Goal: Task Accomplishment & Management: Complete application form

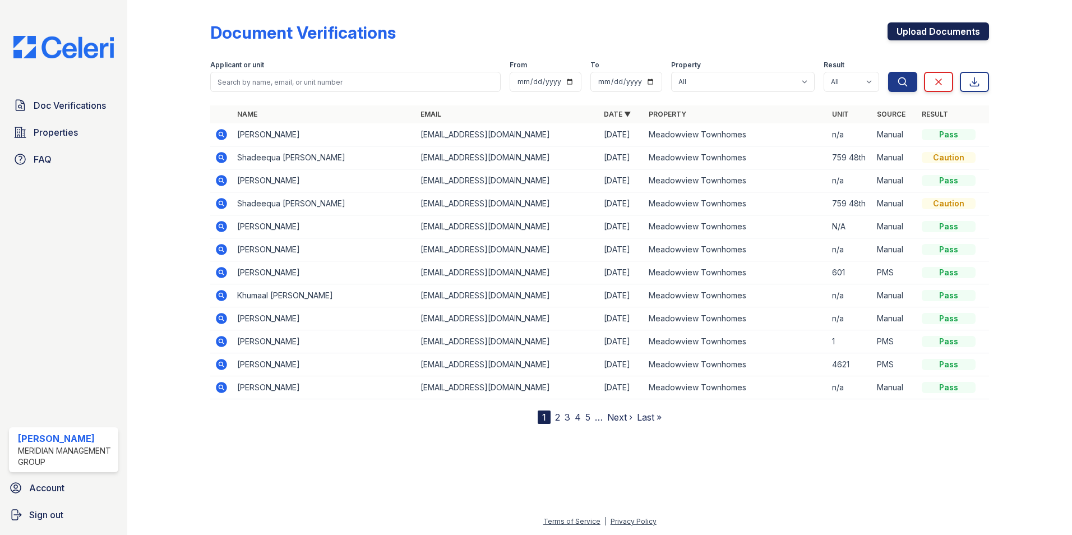
click at [929, 29] on link "Upload Documents" at bounding box center [937, 31] width 101 height 18
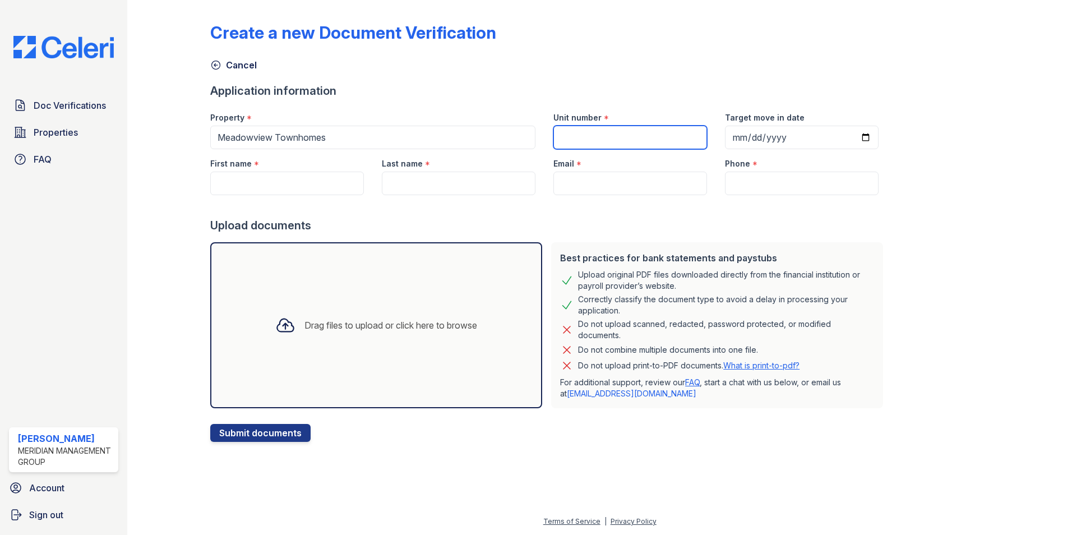
drag, startPoint x: 628, startPoint y: 135, endPoint x: 624, endPoint y: 143, distance: 8.5
click at [628, 135] on input "Unit number" at bounding box center [630, 138] width 154 height 24
type input "n/a"
click at [308, 179] on input "First name" at bounding box center [287, 184] width 154 height 24
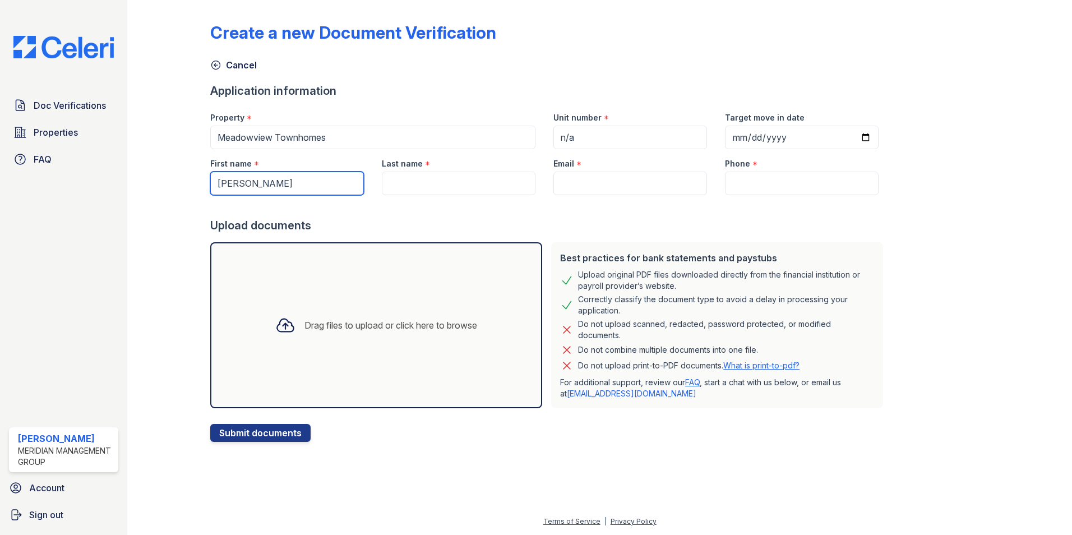
type input "[PERSON_NAME]"
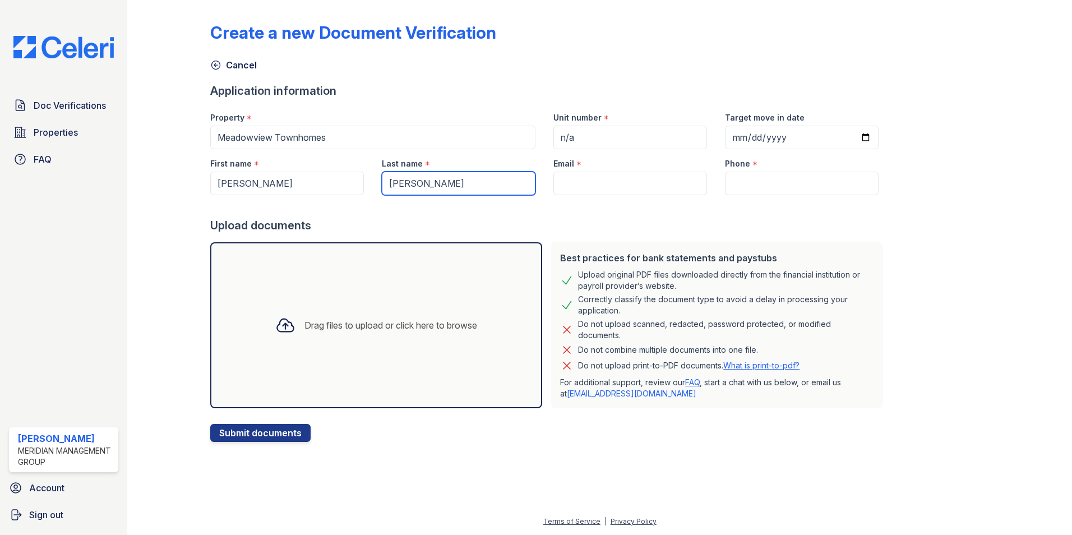
type input "[PERSON_NAME]"
click at [618, 172] on div "Email *" at bounding box center [630, 172] width 172 height 46
click at [613, 181] on input "Email" at bounding box center [630, 184] width 154 height 24
click at [654, 188] on input "Email" at bounding box center [630, 184] width 154 height 24
paste input "[PERSON_NAME][EMAIL_ADDRESS][DOMAIN_NAME]"
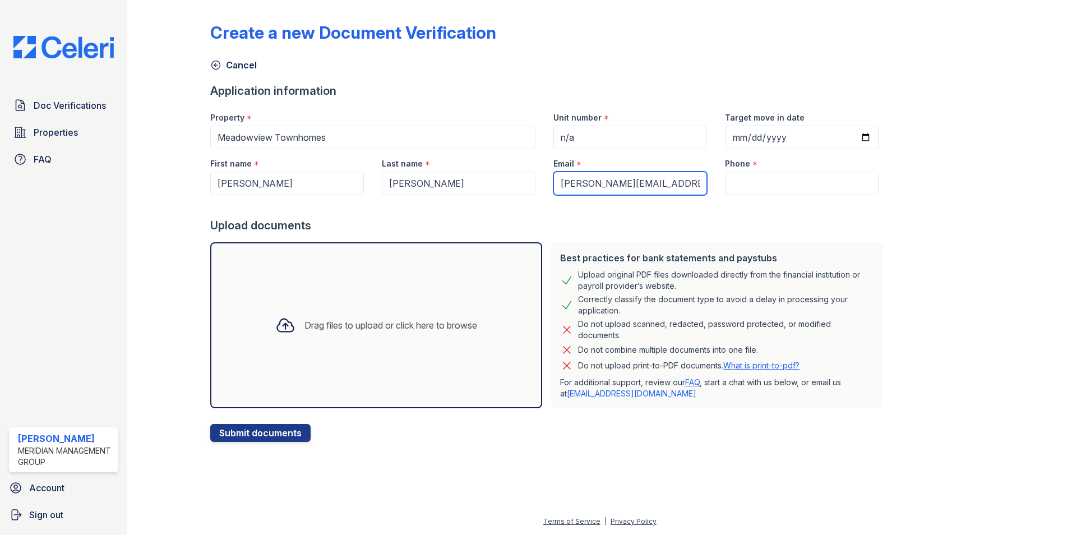
type input "[PERSON_NAME][EMAIL_ADDRESS][DOMAIN_NAME]"
drag, startPoint x: 750, startPoint y: 181, endPoint x: 712, endPoint y: 175, distance: 38.1
click at [749, 183] on input "Phone" at bounding box center [802, 184] width 154 height 24
click at [769, 184] on input "Phone" at bounding box center [802, 184] width 154 height 24
paste input "[PHONE_NUMBER]"
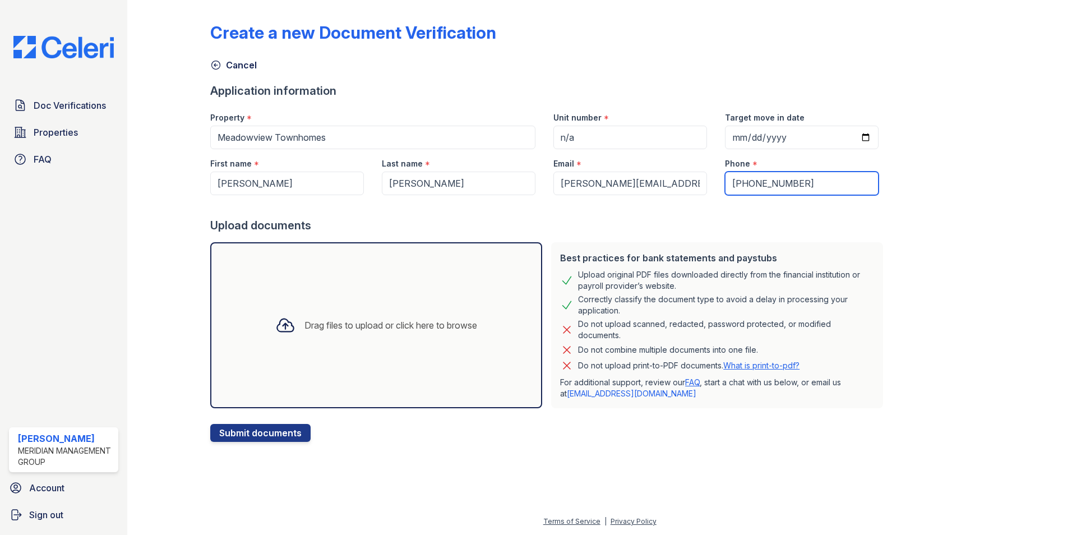
type input "[PHONE_NUMBER]"
click at [418, 331] on div "Drag files to upload or click here to browse" at bounding box center [390, 324] width 173 height 13
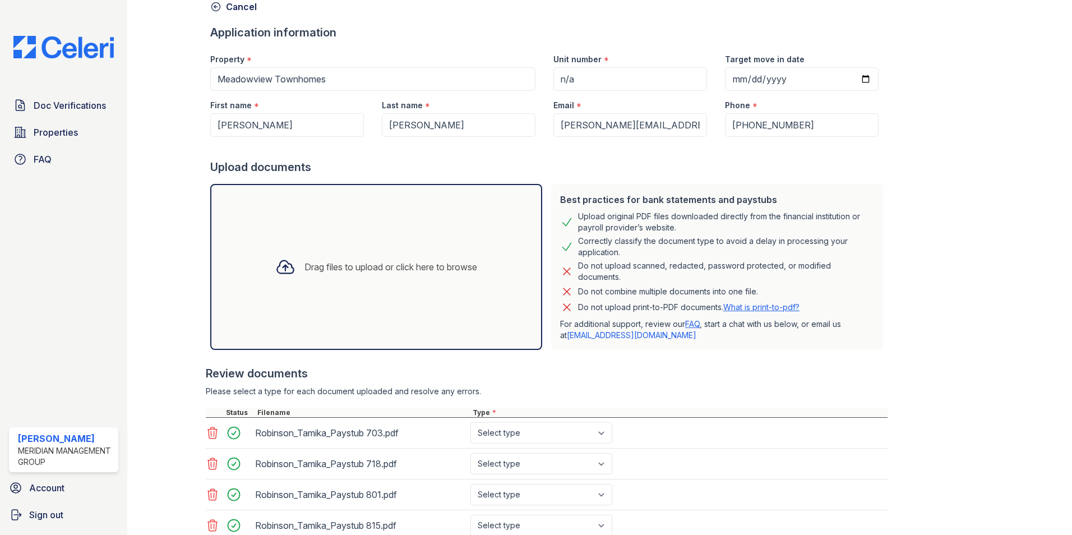
scroll to position [143, 0]
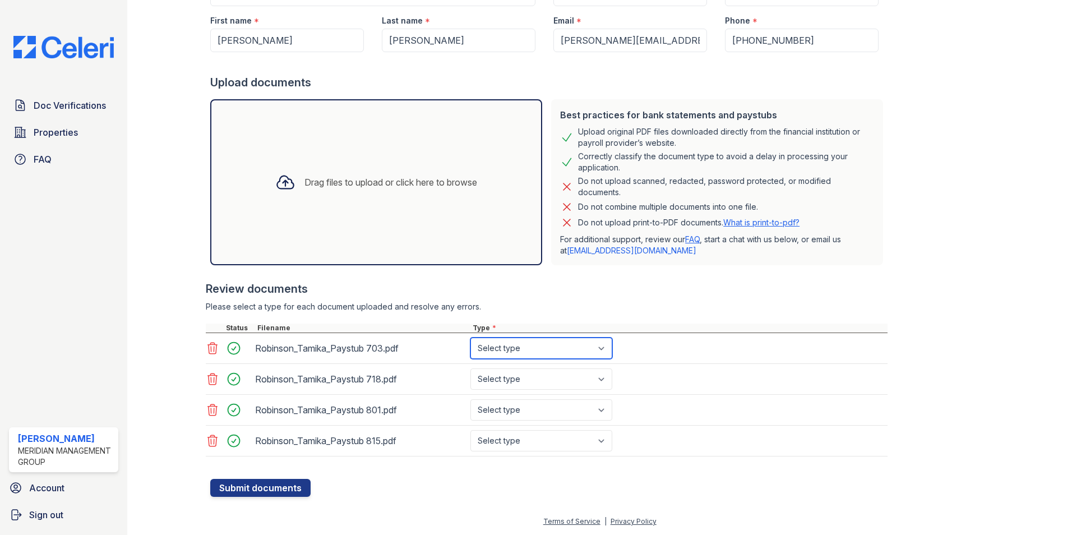
click at [533, 349] on select "Select type Paystub Bank Statement Offer Letter Tax Documents Benefit Award Let…" at bounding box center [541, 347] width 142 height 21
select select "paystub"
click at [470, 337] on select "Select type Paystub Bank Statement Offer Letter Tax Documents Benefit Award Let…" at bounding box center [541, 347] width 142 height 21
click at [525, 377] on select "Select type Paystub Bank Statement Offer Letter Tax Documents Benefit Award Let…" at bounding box center [541, 378] width 142 height 21
select select "paystub"
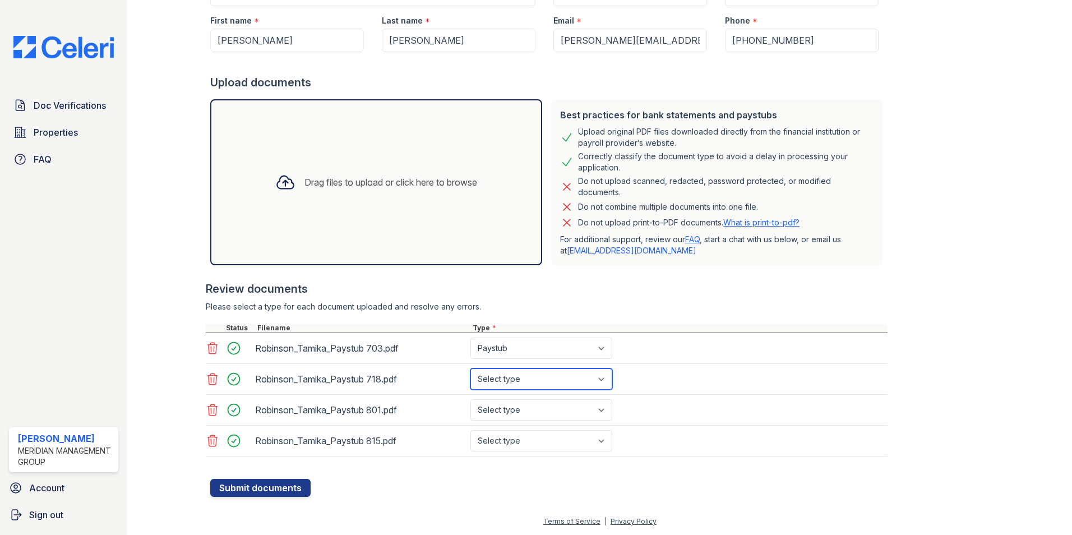
click at [470, 368] on select "Select type Paystub Bank Statement Offer Letter Tax Documents Benefit Award Let…" at bounding box center [541, 378] width 142 height 21
click at [519, 407] on select "Select type Paystub Bank Statement Offer Letter Tax Documents Benefit Award Let…" at bounding box center [541, 409] width 142 height 21
select select "paystub"
click at [470, 399] on select "Select type Paystub Bank Statement Offer Letter Tax Documents Benefit Award Let…" at bounding box center [541, 409] width 142 height 21
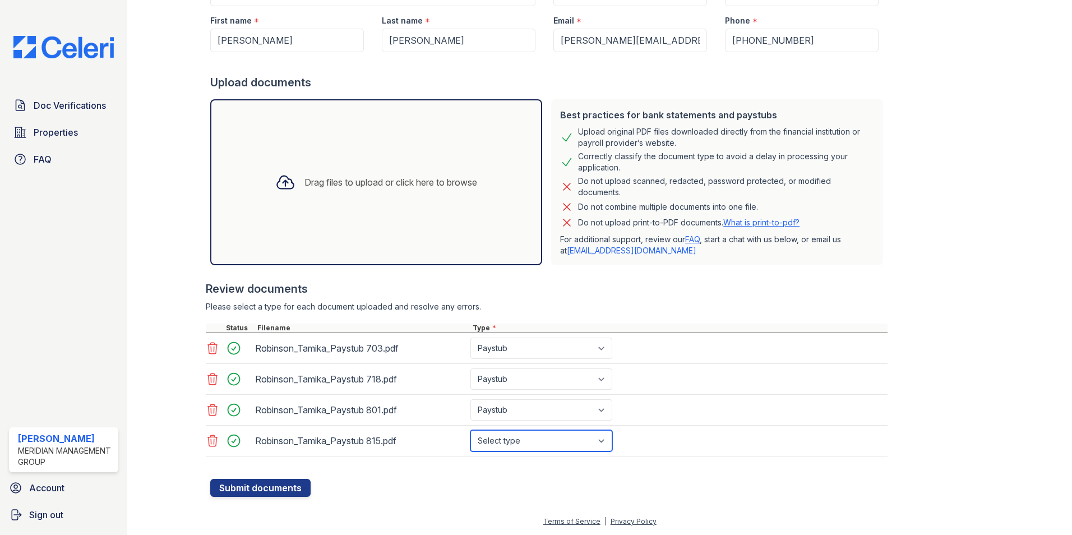
drag, startPoint x: 517, startPoint y: 438, endPoint x: 523, endPoint y: 459, distance: 21.6
click at [517, 438] on select "Select type Paystub Bank Statement Offer Letter Tax Documents Benefit Award Let…" at bounding box center [541, 440] width 142 height 21
select select "paystub"
click at [470, 430] on select "Select type Paystub Bank Statement Offer Letter Tax Documents Benefit Award Let…" at bounding box center [541, 440] width 142 height 21
click at [274, 483] on button "Submit documents" at bounding box center [260, 488] width 100 height 18
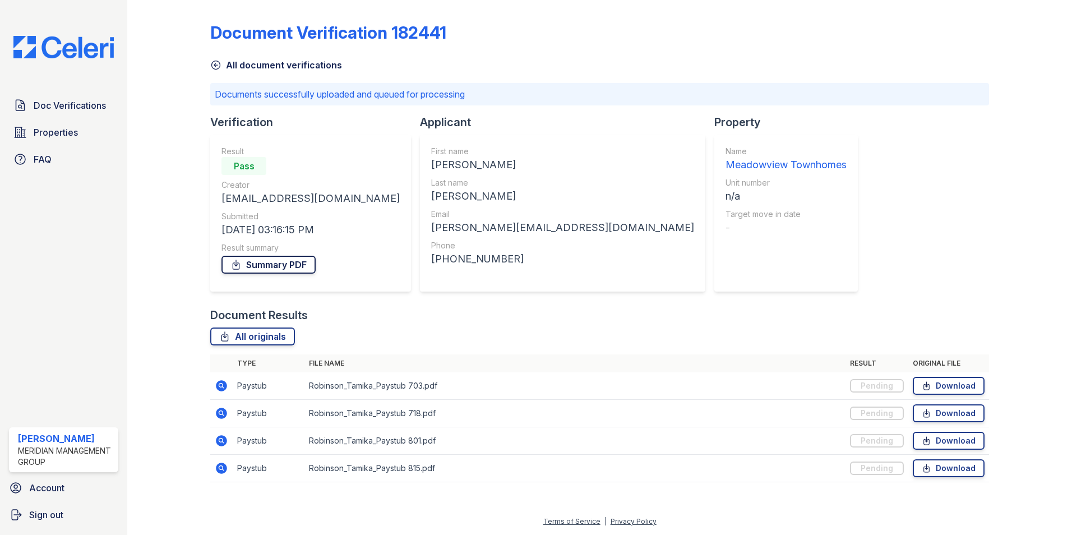
click at [270, 269] on link "Summary PDF" at bounding box center [268, 265] width 94 height 18
